Goal: Browse casually

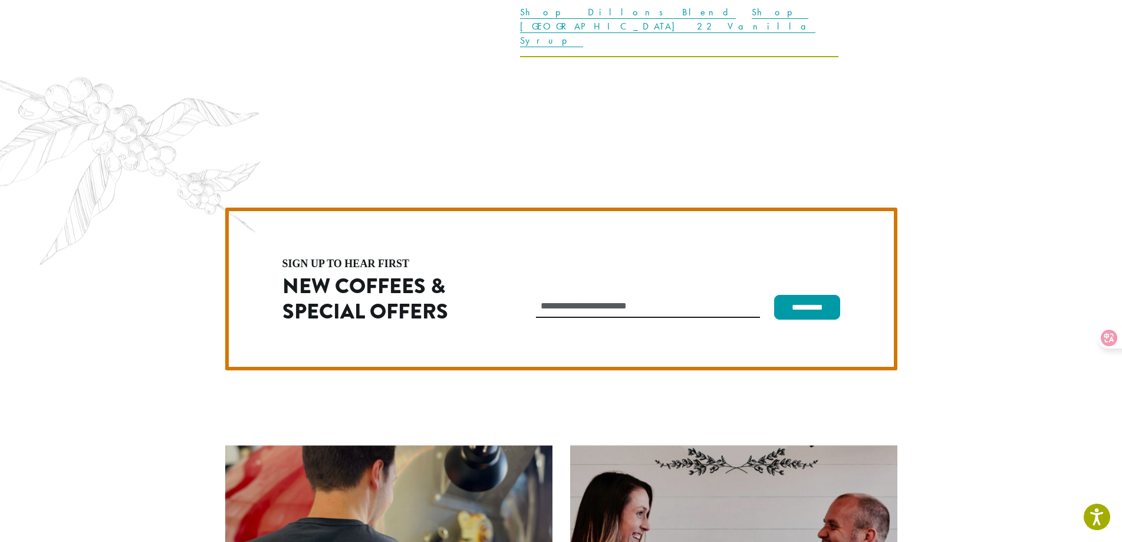
scroll to position [3331, 0]
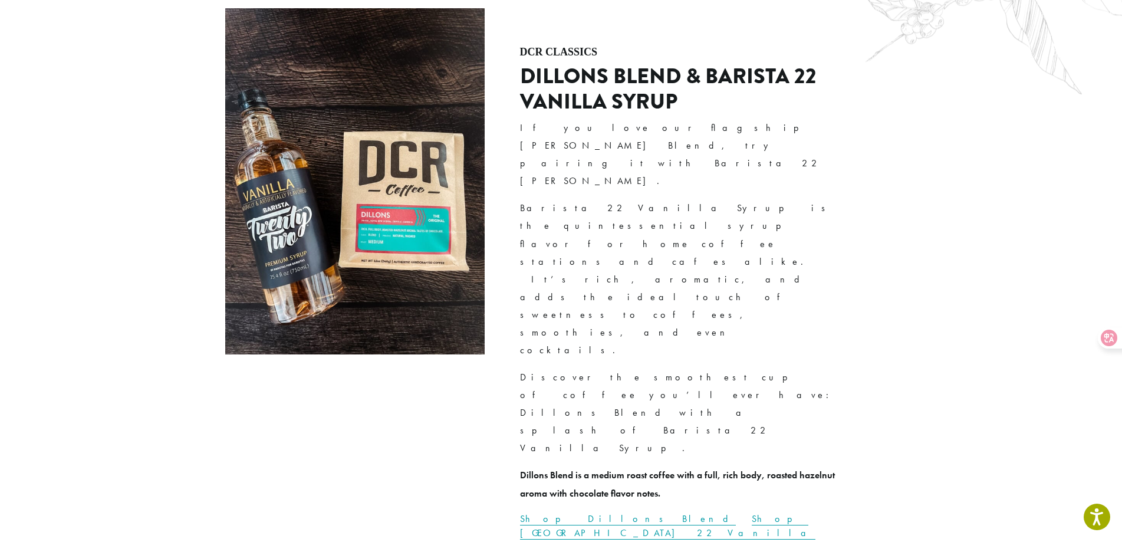
scroll to position [2646, 0]
